Goal: Check status: Check status

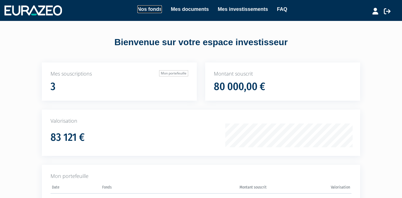
click at [160, 9] on link "Nos fonds" at bounding box center [149, 9] width 25 height 8
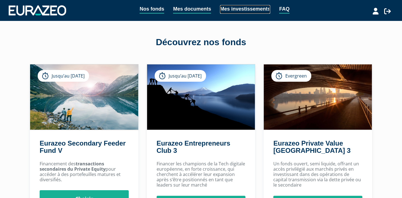
click at [231, 10] on link "Mes investissements" at bounding box center [245, 9] width 50 height 9
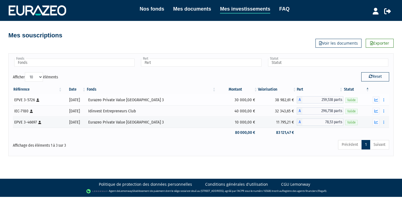
click at [372, 99] on div "Documents Rachat libre" at bounding box center [379, 100] width 15 height 7
click at [373, 99] on button "button" at bounding box center [376, 100] width 7 height 7
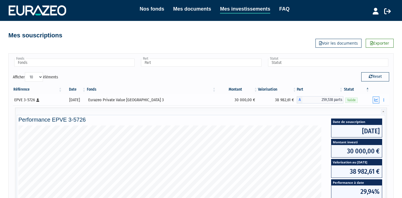
click at [373, 99] on button "button" at bounding box center [376, 100] width 7 height 7
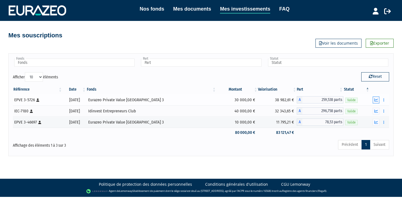
click at [373, 99] on button "button" at bounding box center [376, 100] width 7 height 7
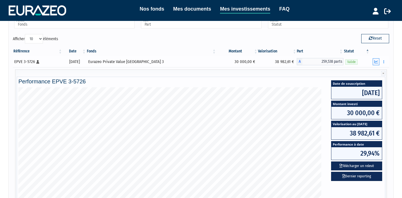
scroll to position [16, 0]
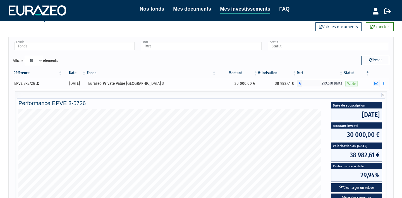
click at [376, 80] on button "button" at bounding box center [376, 83] width 7 height 7
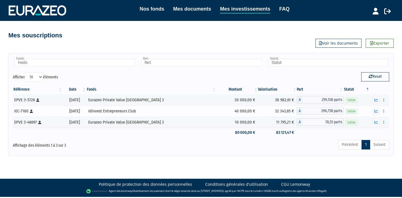
scroll to position [0, 0]
click at [376, 112] on icon "button" at bounding box center [376, 111] width 4 height 4
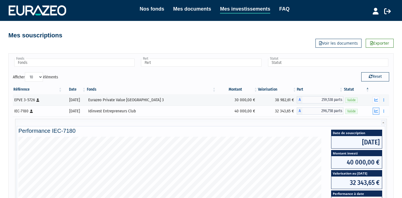
click at [376, 112] on icon "button" at bounding box center [376, 111] width 4 height 4
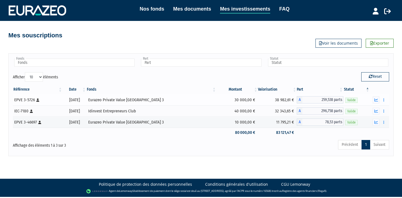
click at [376, 105] on td "Documents Rachat libre" at bounding box center [379, 99] width 19 height 11
click at [376, 100] on icon "button" at bounding box center [376, 100] width 4 height 4
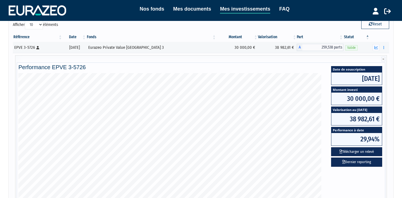
scroll to position [52, 0]
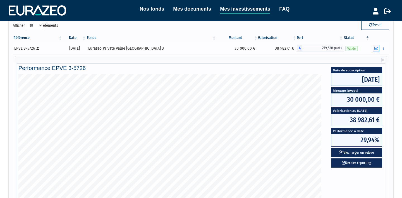
click at [373, 49] on button "button" at bounding box center [376, 48] width 7 height 7
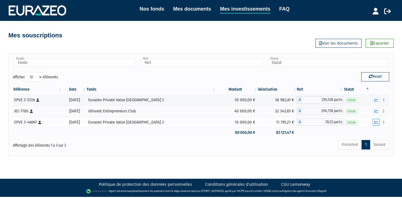
click at [374, 119] on button "button" at bounding box center [376, 122] width 7 height 7
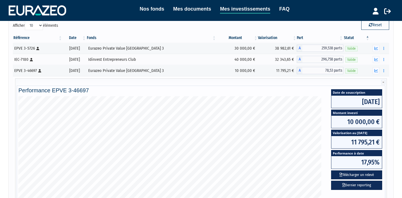
scroll to position [51, 0]
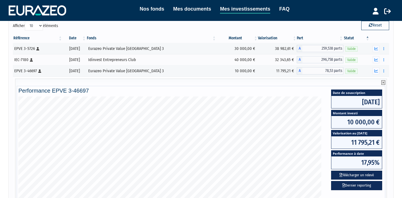
click at [383, 82] on icon at bounding box center [383, 82] width 4 height 4
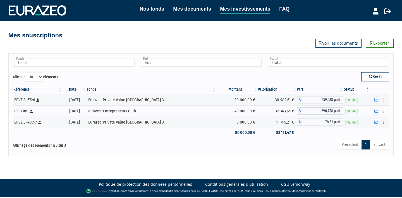
scroll to position [0, 0]
click at [141, 16] on div "Nos fonds Mes documents Mes investissements FAQ" at bounding box center [209, 10] width 286 height 11
click at [144, 9] on link "Nos fonds" at bounding box center [152, 9] width 25 height 8
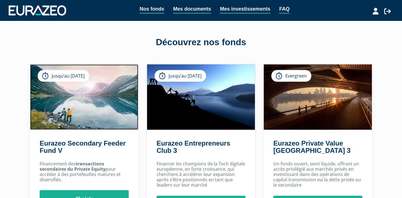
click at [80, 100] on img at bounding box center [84, 96] width 108 height 65
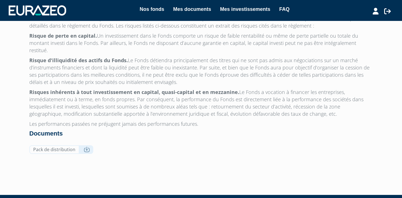
scroll to position [388, 0]
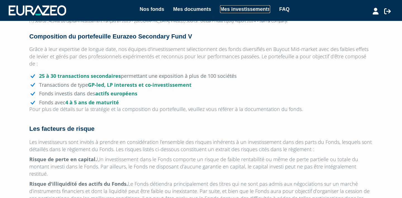
click at [235, 9] on link "Mes investissements" at bounding box center [245, 9] width 50 height 8
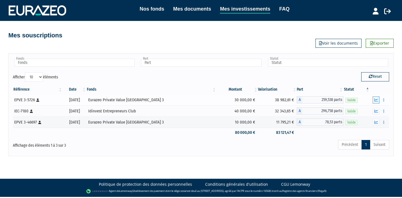
click at [373, 98] on button "button" at bounding box center [376, 100] width 7 height 7
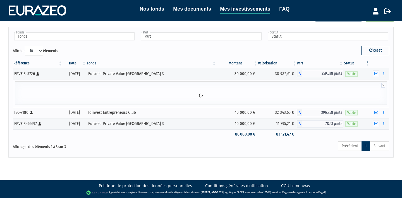
scroll to position [28, 0]
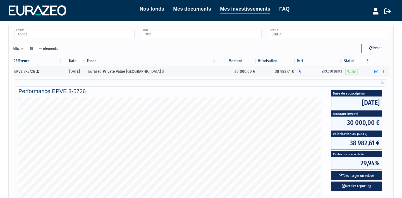
click at [354, 138] on span "38 982,61 €" at bounding box center [356, 143] width 51 height 12
copy div "38 982,61 €"
click at [380, 71] on button "button" at bounding box center [383, 71] width 7 height 7
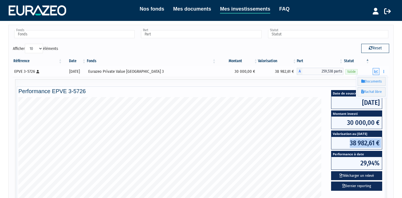
click at [378, 71] on icon "button" at bounding box center [376, 72] width 4 height 4
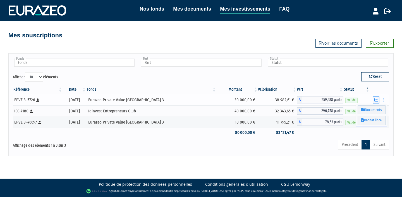
scroll to position [0, 0]
click at [377, 123] on icon "button" at bounding box center [376, 123] width 4 height 4
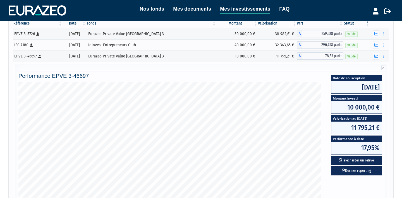
scroll to position [71, 0]
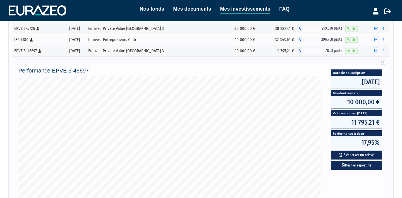
click at [363, 123] on span "11 795,21 €" at bounding box center [356, 122] width 51 height 12
copy div "11 795,21 €"
click at [374, 52] on icon "button" at bounding box center [376, 51] width 4 height 4
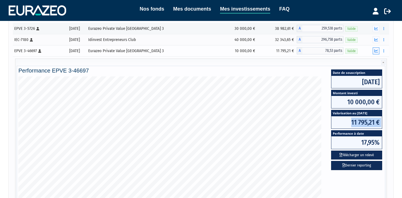
scroll to position [0, 0]
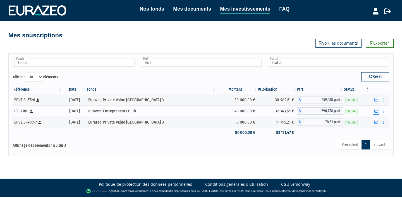
click at [375, 112] on icon "button" at bounding box center [376, 111] width 4 height 4
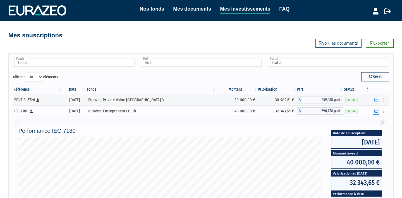
click at [375, 112] on icon "button" at bounding box center [376, 111] width 4 height 4
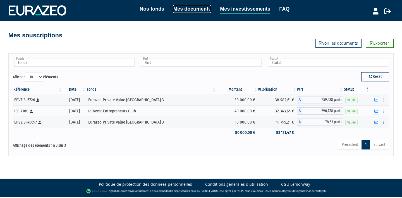
click at [181, 9] on link "Mes documents" at bounding box center [192, 9] width 38 height 8
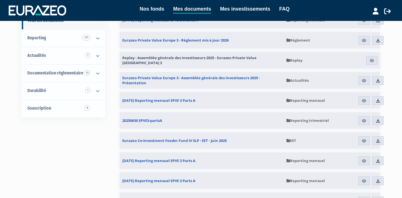
scroll to position [60, 0]
